Goal: Task Accomplishment & Management: Use online tool/utility

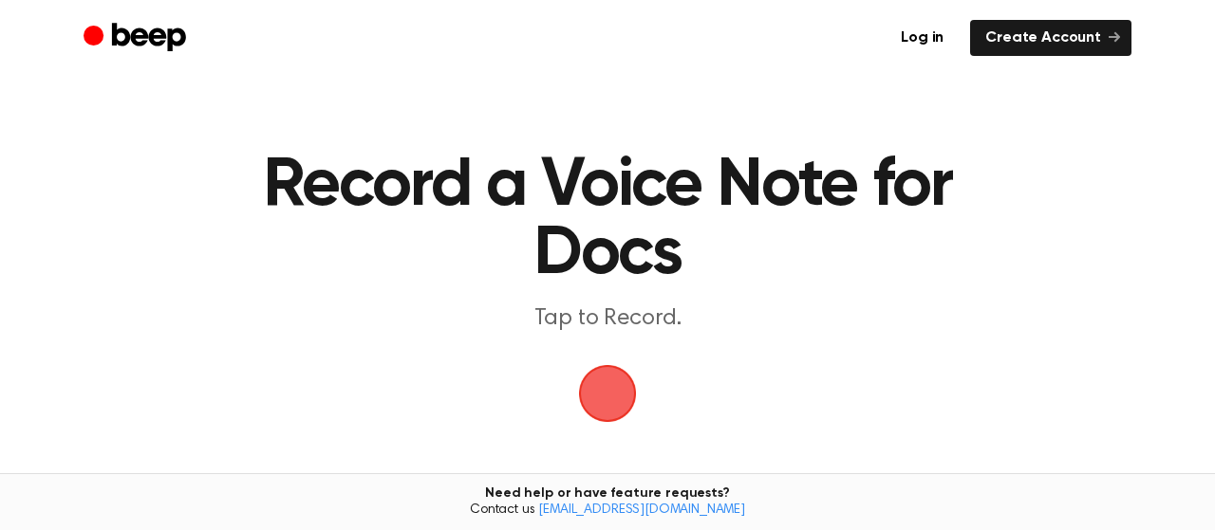
click at [603, 403] on span "button" at bounding box center [606, 393] width 73 height 73
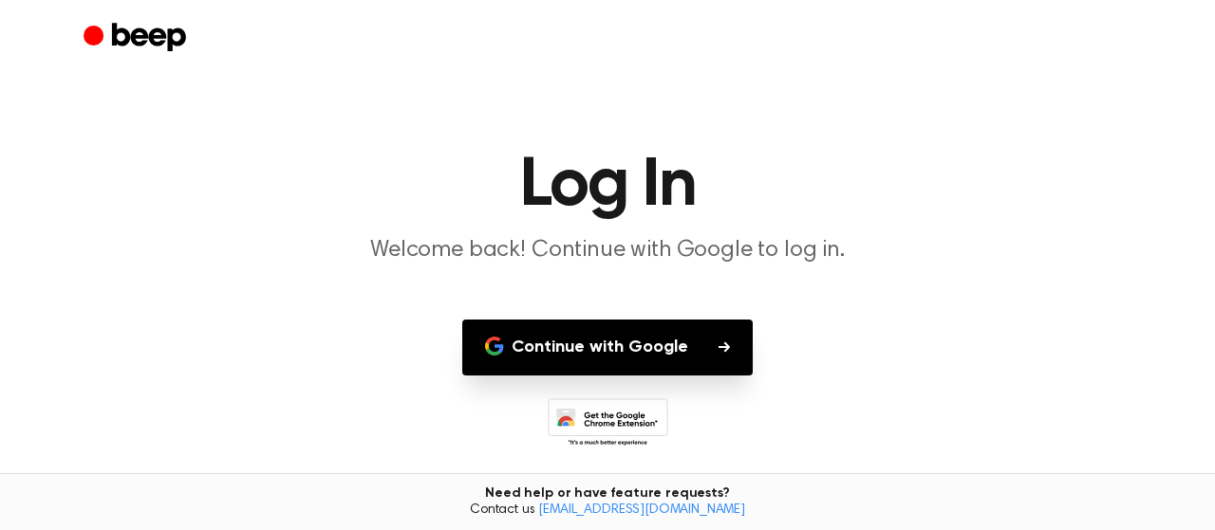
scroll to position [53, 0]
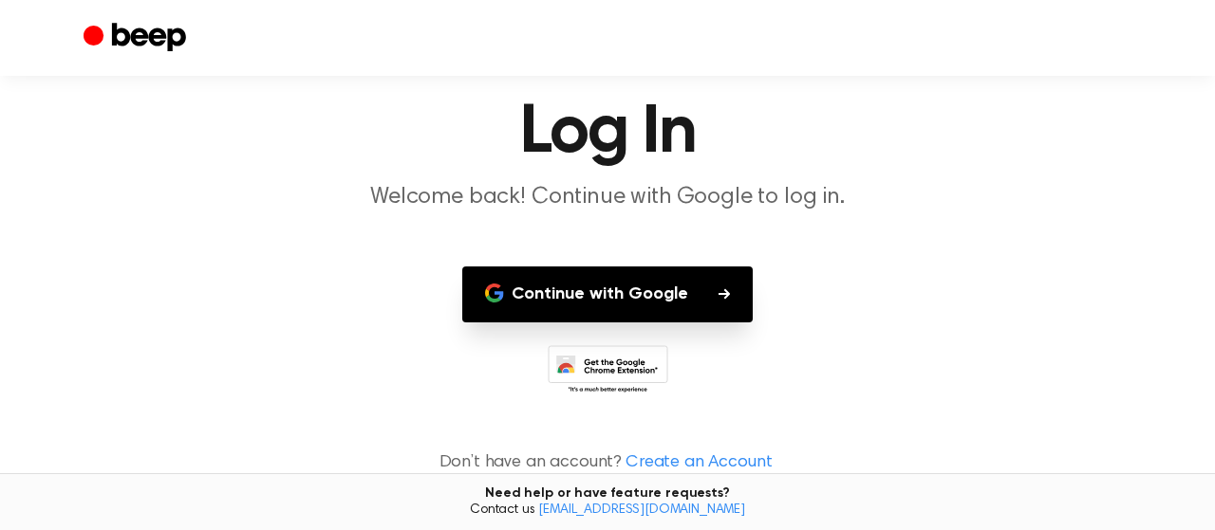
click at [694, 297] on button "Continue with Google" at bounding box center [607, 295] width 290 height 56
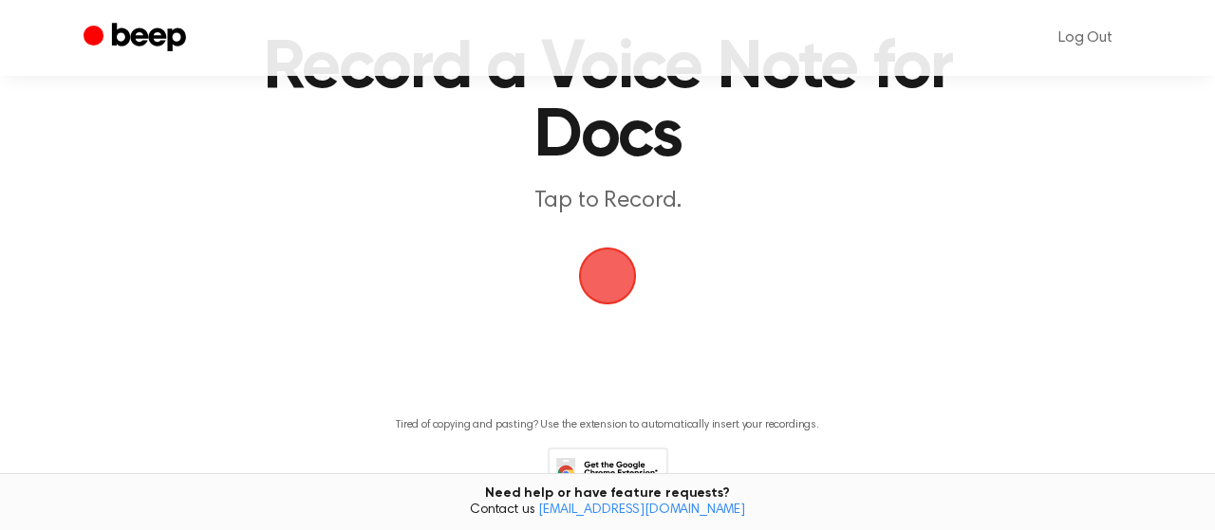
scroll to position [66, 0]
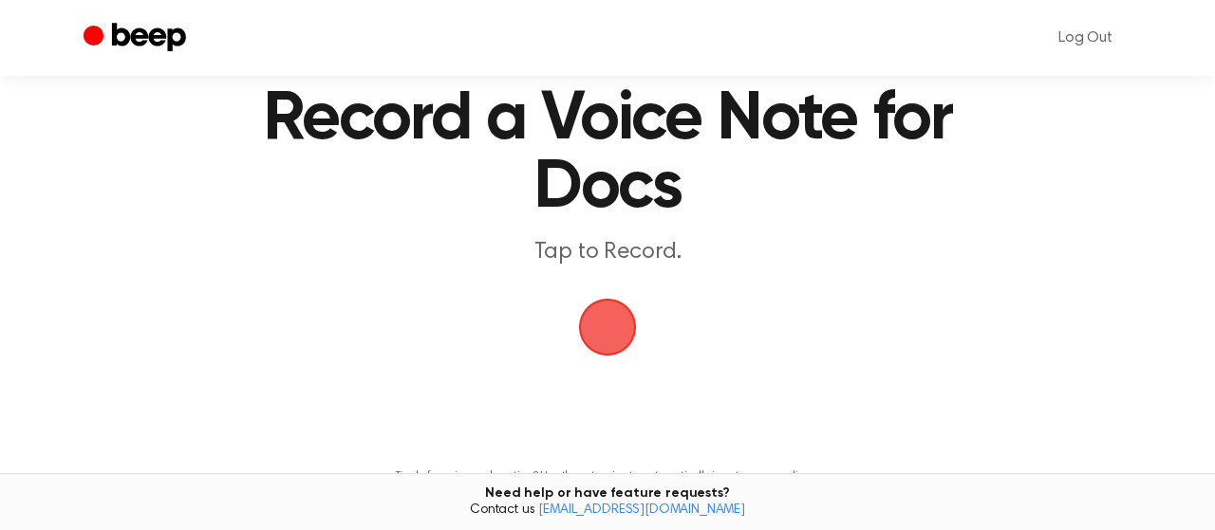
click at [616, 341] on span "button" at bounding box center [608, 328] width 62 height 62
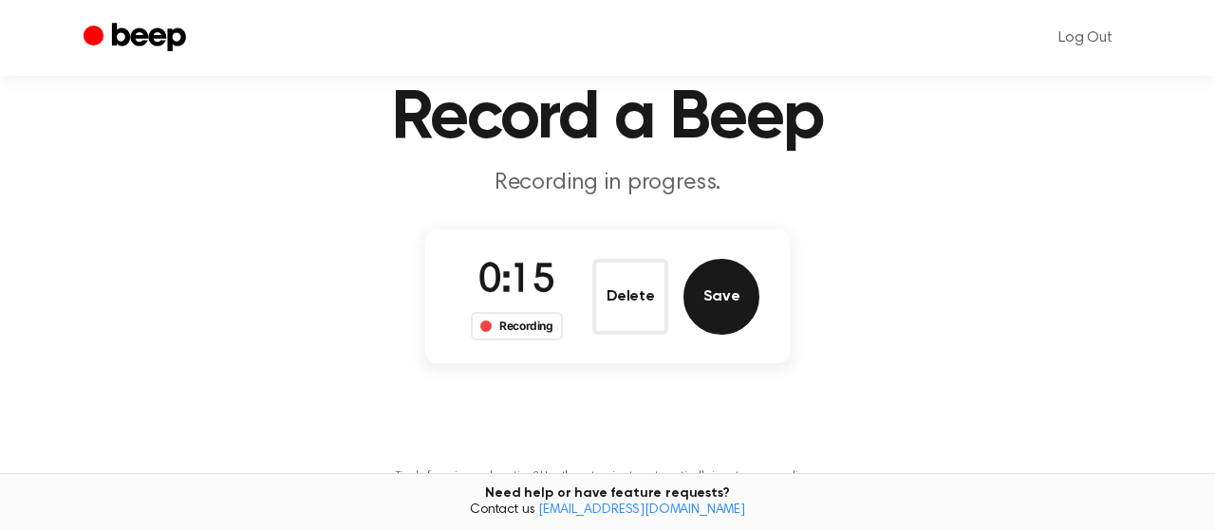
click at [730, 312] on button "Save" at bounding box center [721, 297] width 76 height 76
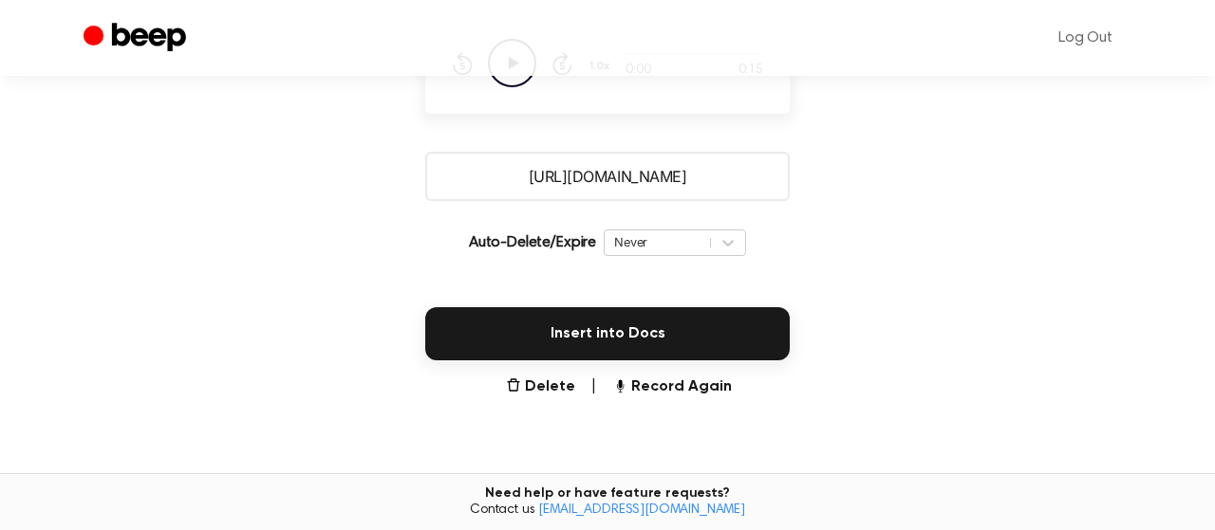
scroll to position [320, 0]
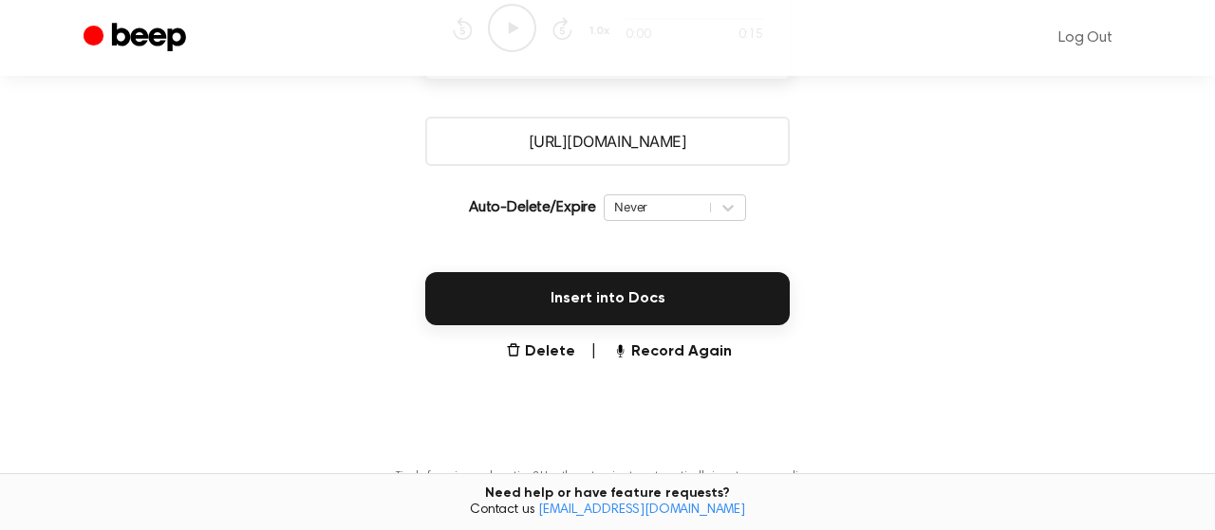
click at [644, 159] on input "[URL][DOMAIN_NAME]" at bounding box center [607, 141] width 364 height 49
click at [729, 206] on icon at bounding box center [727, 207] width 19 height 19
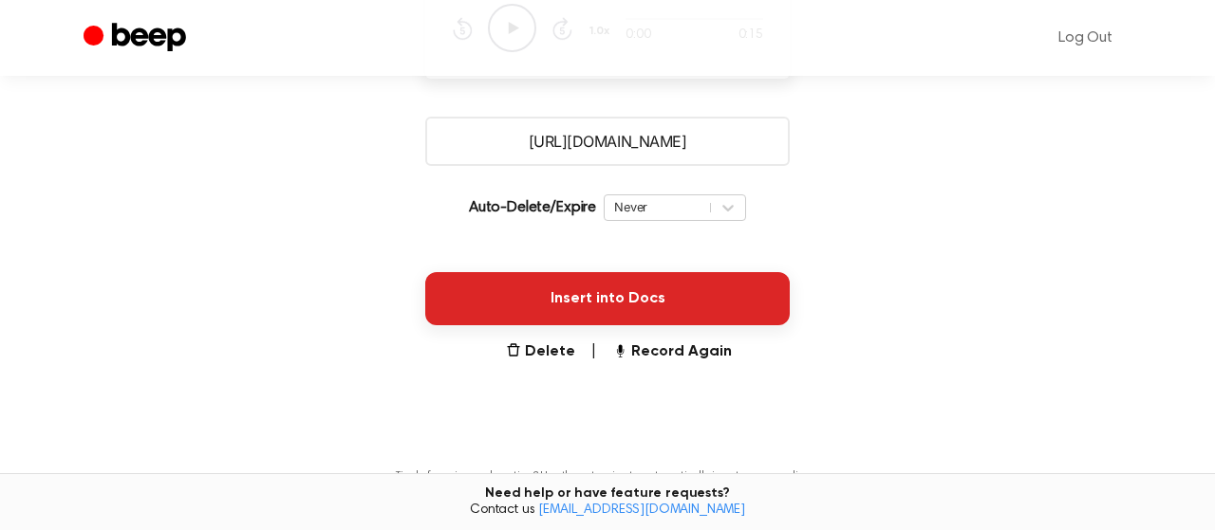
drag, startPoint x: 733, startPoint y: 303, endPoint x: 734, endPoint y: 313, distance: 10.5
click at [734, 313] on button "Insert into Docs" at bounding box center [607, 298] width 364 height 53
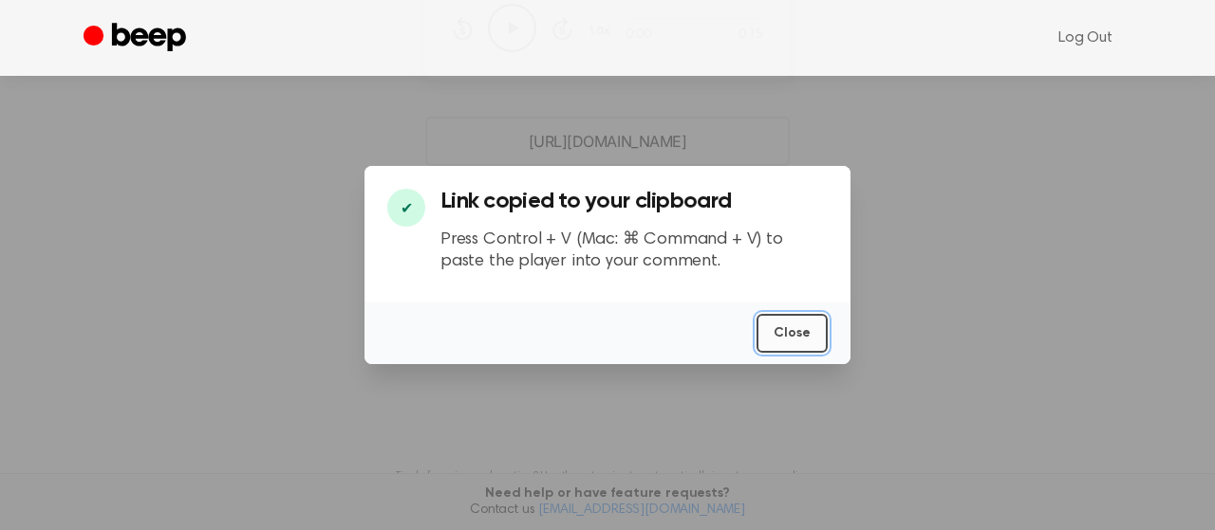
click at [795, 336] on button "Close" at bounding box center [791, 333] width 71 height 39
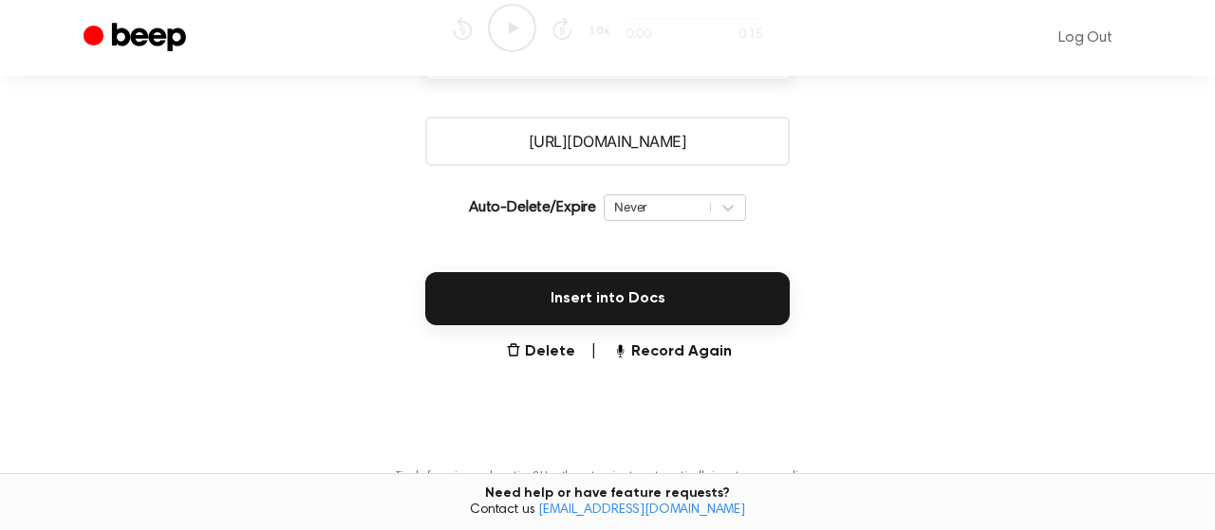
click at [800, 174] on main "Your Recording is Ready Copy the link and paste it anywhere 0:00 0:15 Your brow…" at bounding box center [607, 142] width 1215 height 924
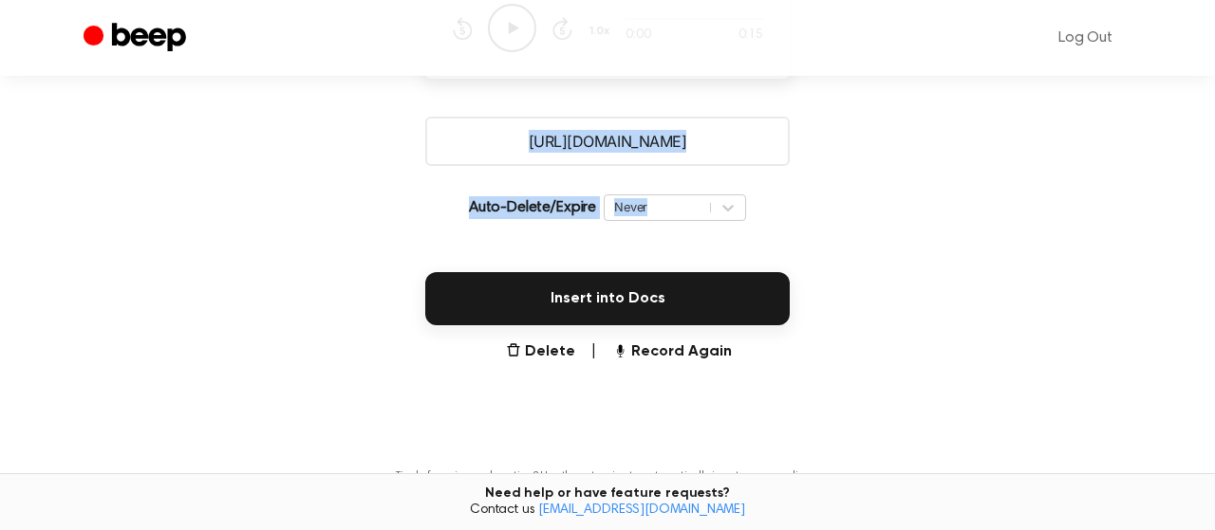
scroll to position [0, 0]
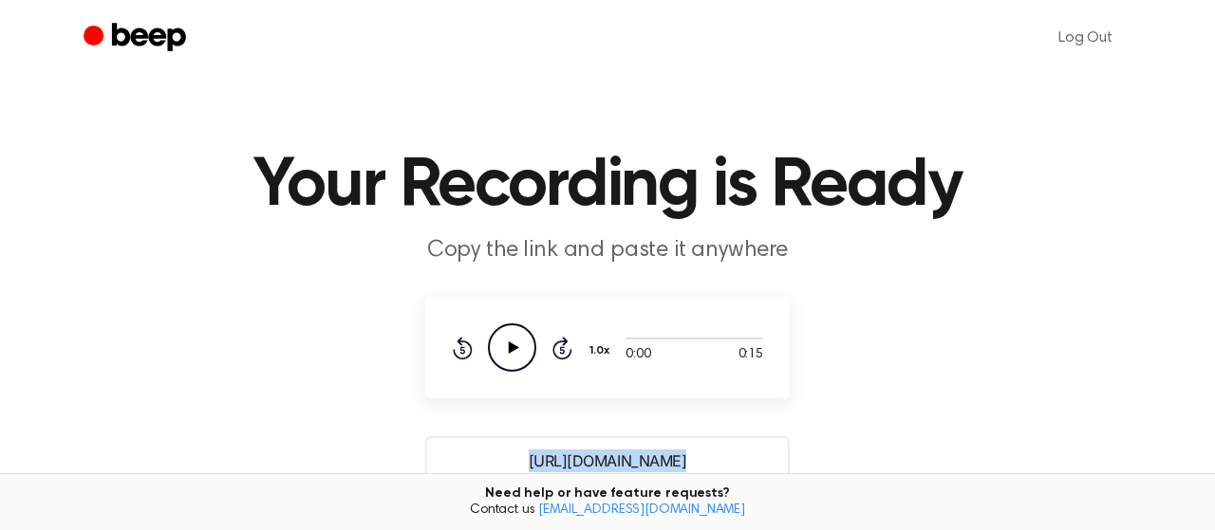
click at [515, 347] on icon at bounding box center [514, 348] width 10 height 12
click at [510, 348] on icon at bounding box center [512, 348] width 9 height 12
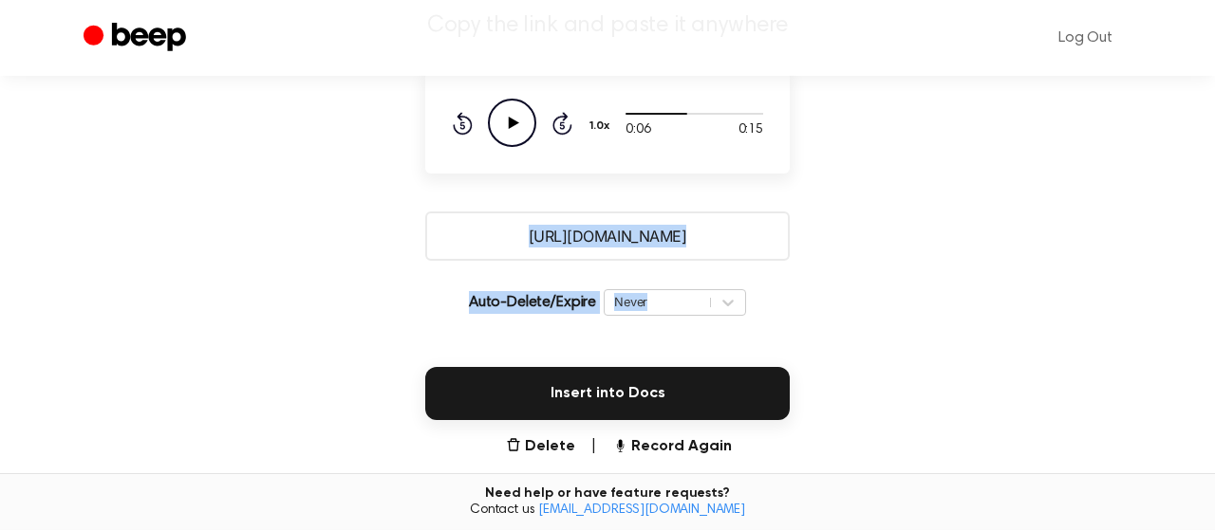
scroll to position [164, 0]
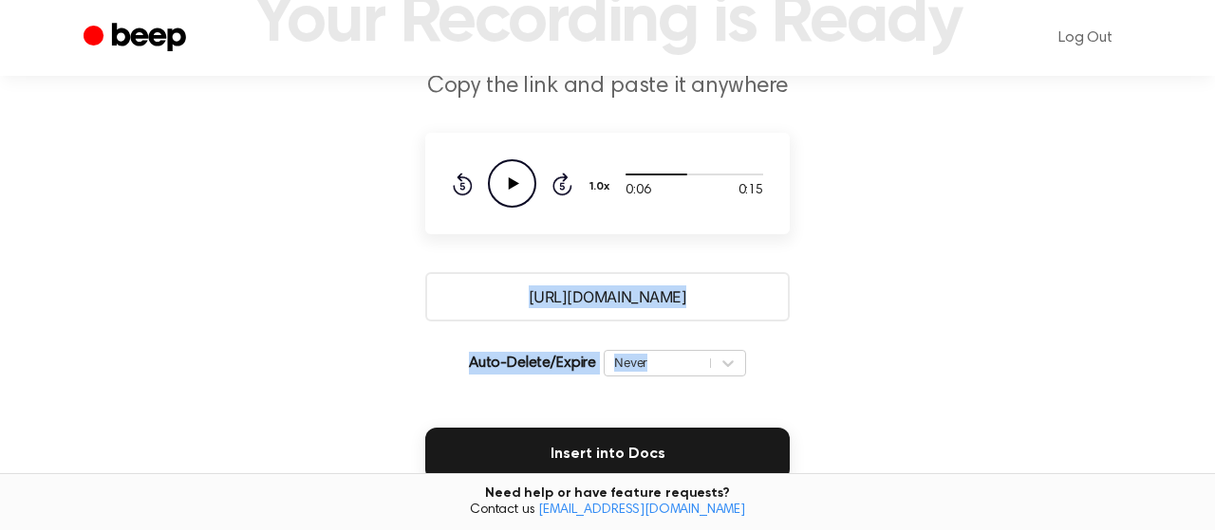
click at [534, 369] on p "Auto-Delete/Expire" at bounding box center [532, 363] width 127 height 23
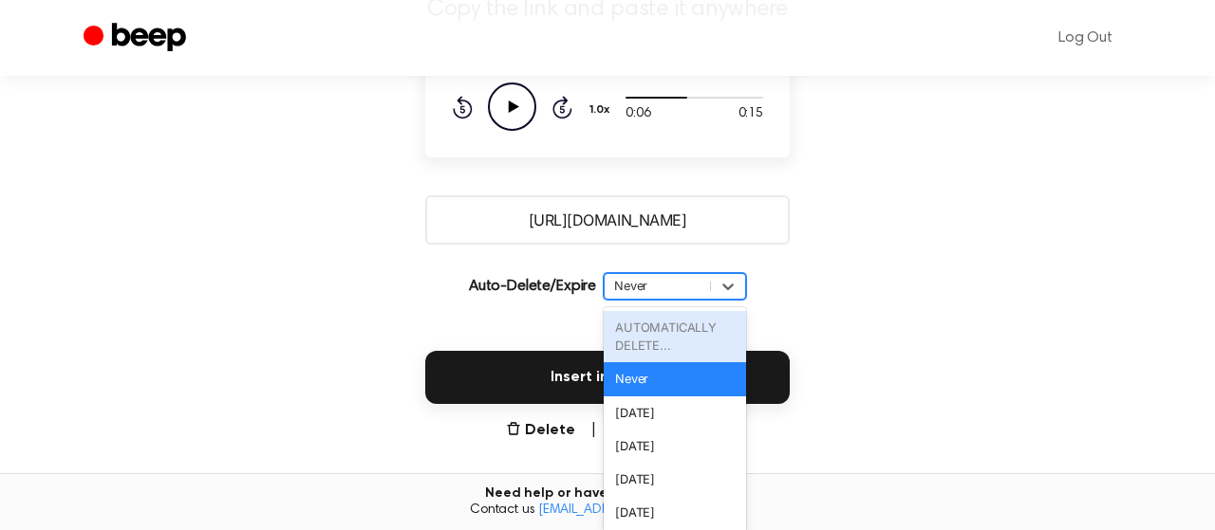
drag, startPoint x: 713, startPoint y: 358, endPoint x: 726, endPoint y: 357, distance: 13.3
click at [716, 300] on div "option AUTOMATICALLY DELETE... focused disabled, 1 of 6. 6 results available. U…" at bounding box center [674, 286] width 142 height 27
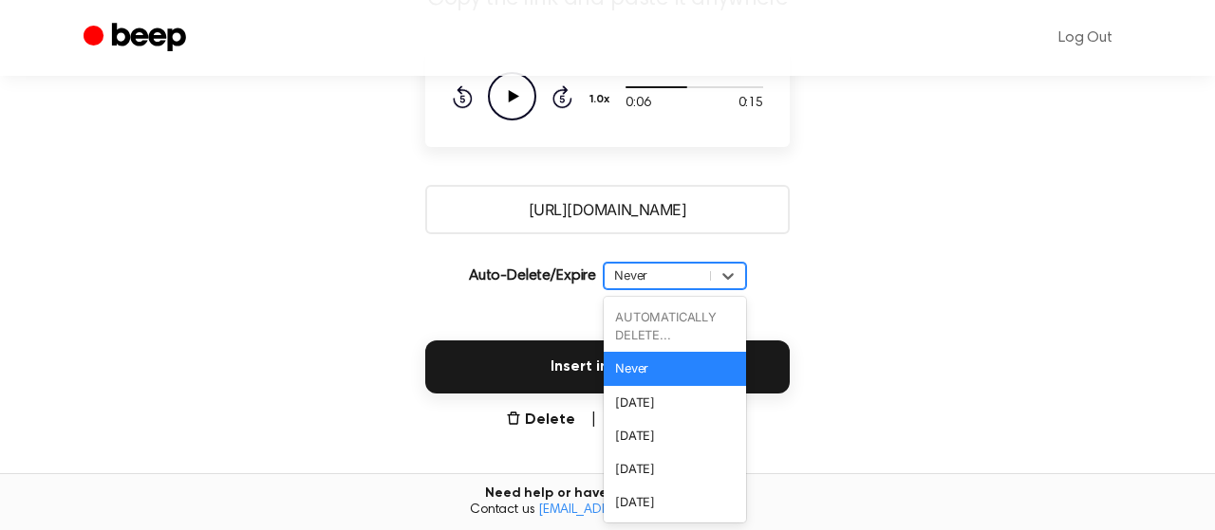
click at [707, 332] on div "AUTOMATICALLY DELETE..." at bounding box center [674, 326] width 142 height 51
click at [652, 324] on div "AUTOMATICALLY DELETE..." at bounding box center [674, 326] width 142 height 51
click at [644, 399] on div "[DATE]" at bounding box center [674, 402] width 142 height 33
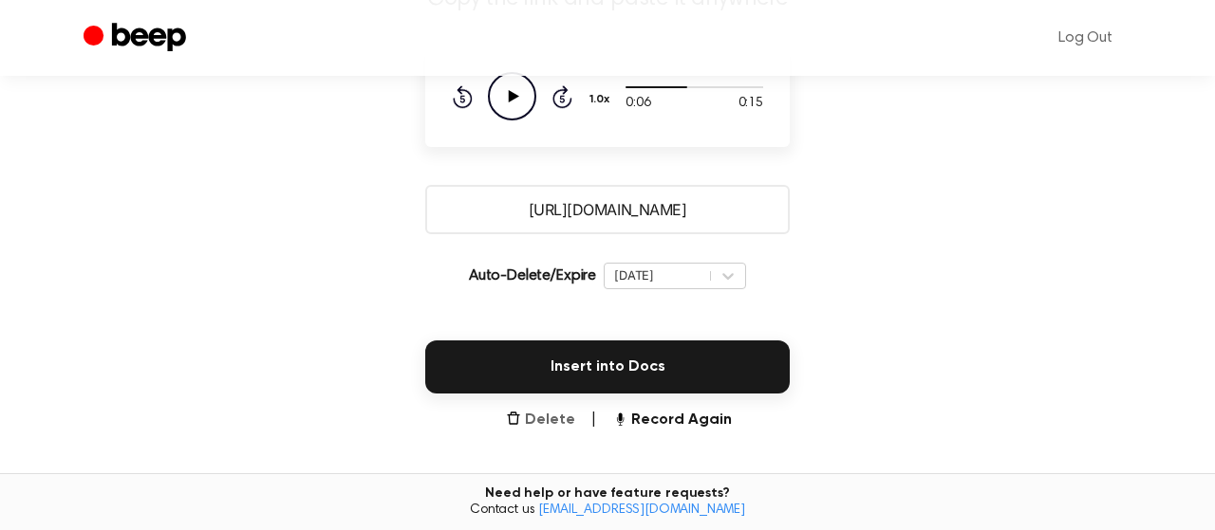
click at [557, 417] on button "Delete" at bounding box center [540, 420] width 69 height 23
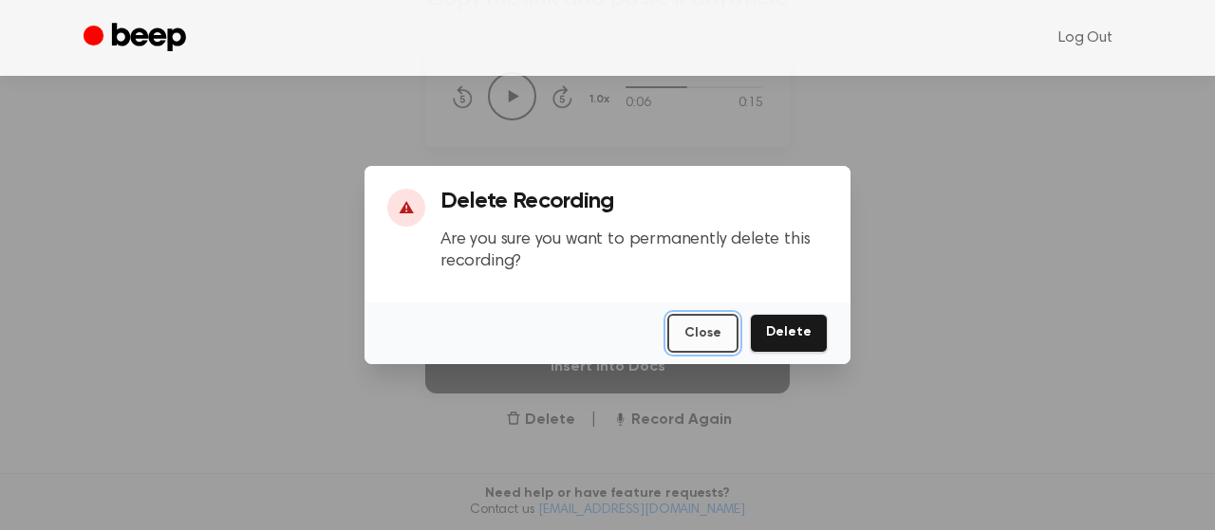
click at [692, 329] on button "Close" at bounding box center [702, 333] width 71 height 39
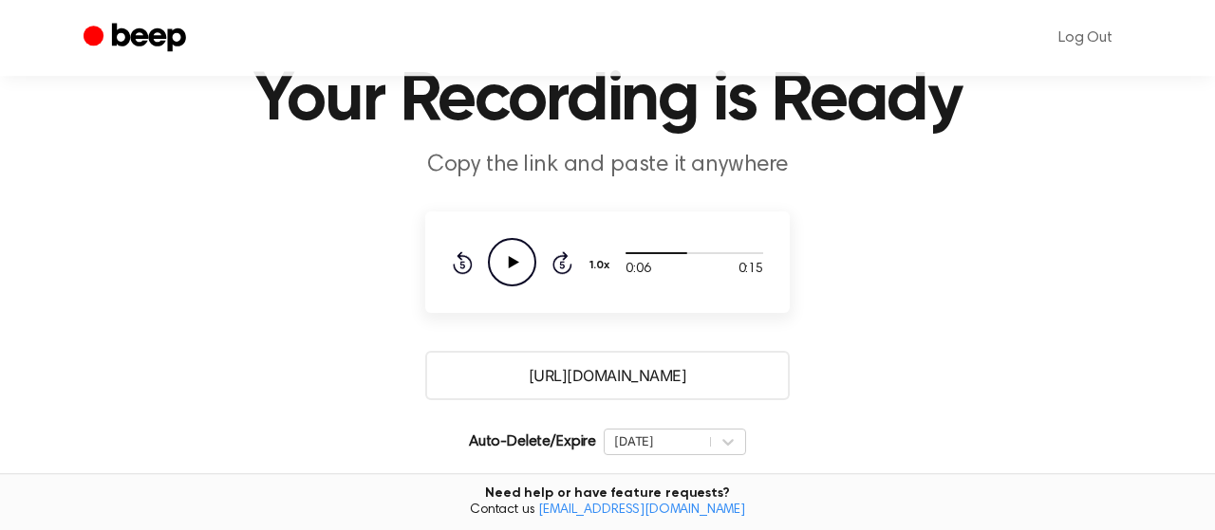
scroll to position [0, 0]
